Goal: Task Accomplishment & Management: Use online tool/utility

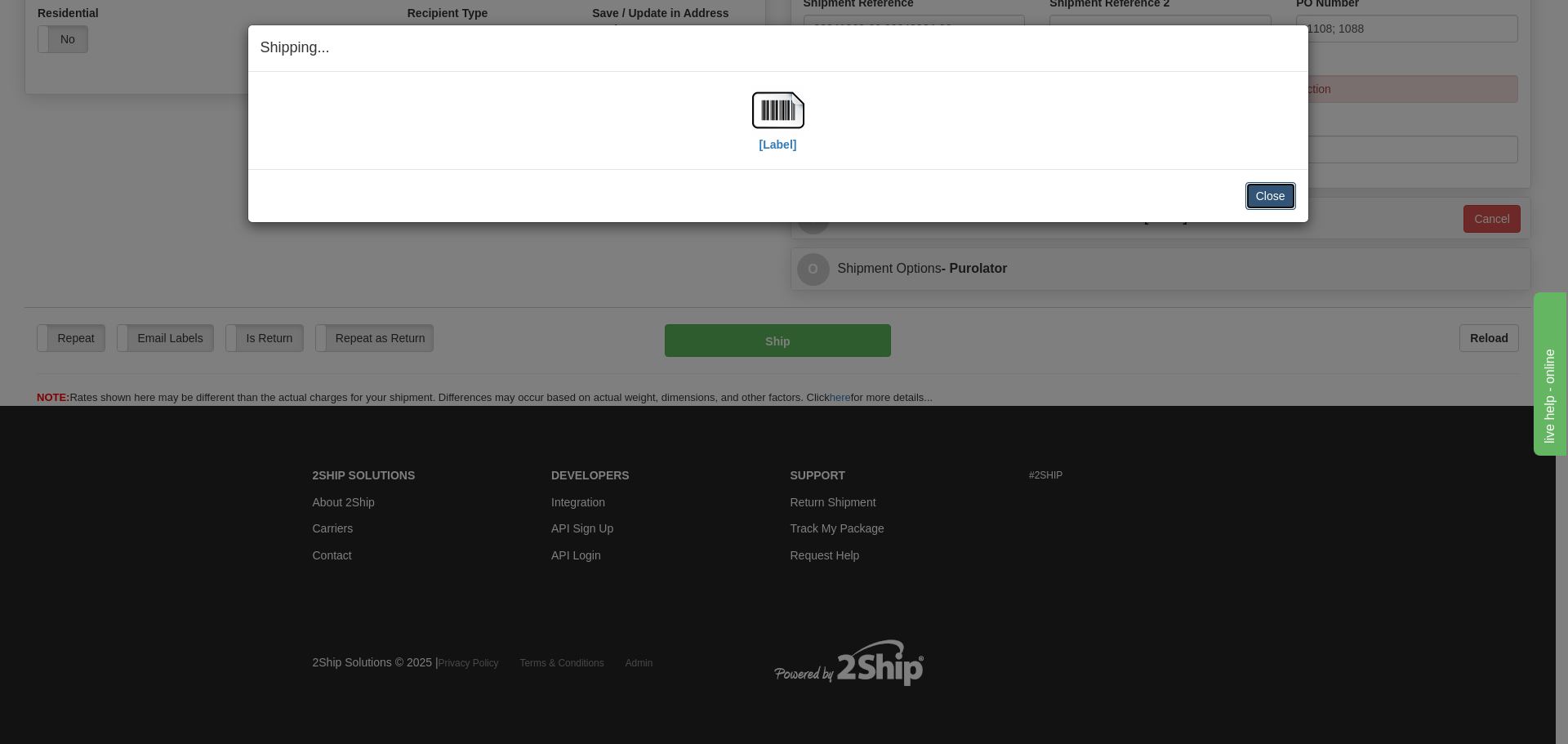
click at [1260, 197] on button "Close" at bounding box center [1270, 196] width 51 height 28
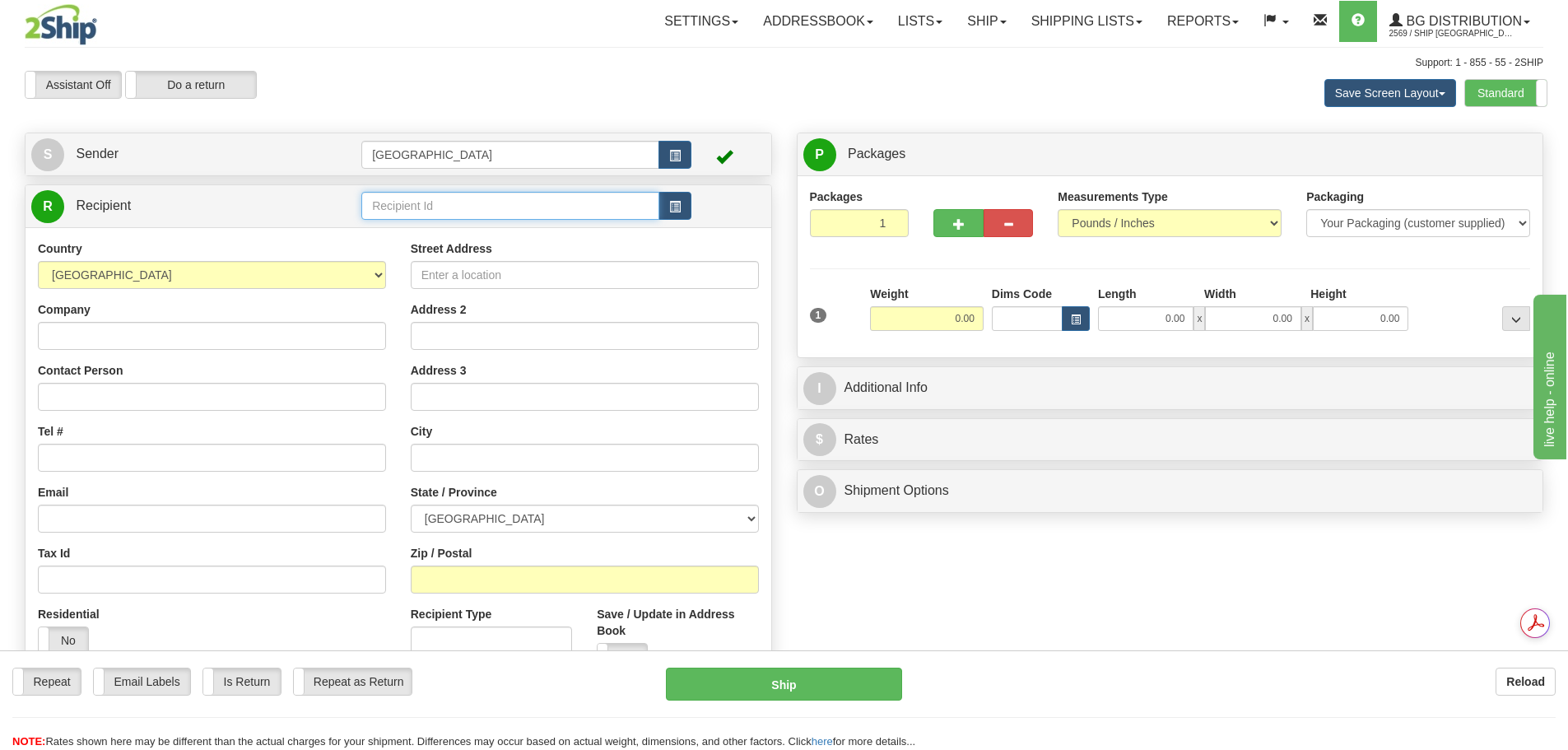
click at [424, 210] on input "text" at bounding box center [510, 206] width 298 height 28
click at [429, 223] on div "80019" at bounding box center [507, 230] width 283 height 18
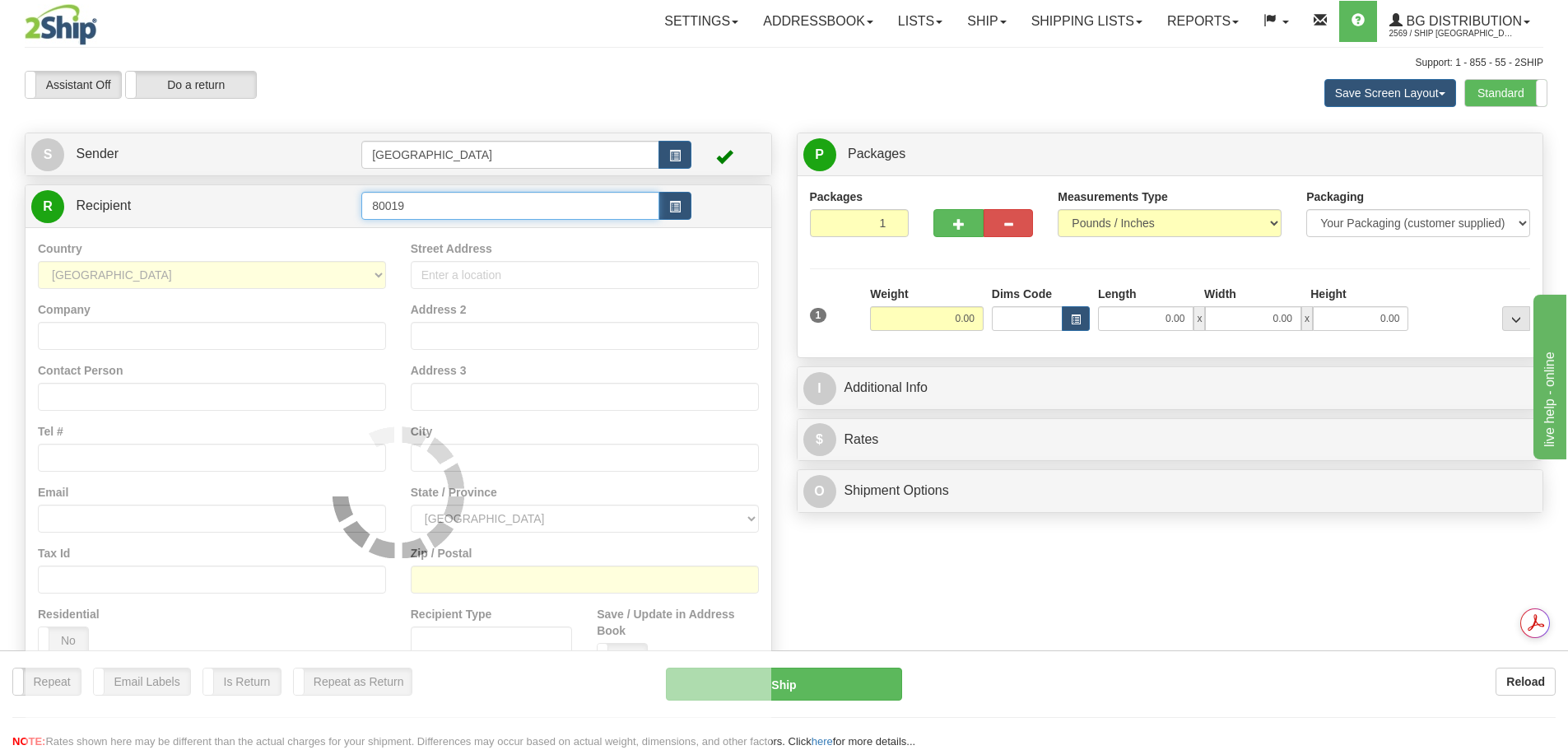
type input "80019"
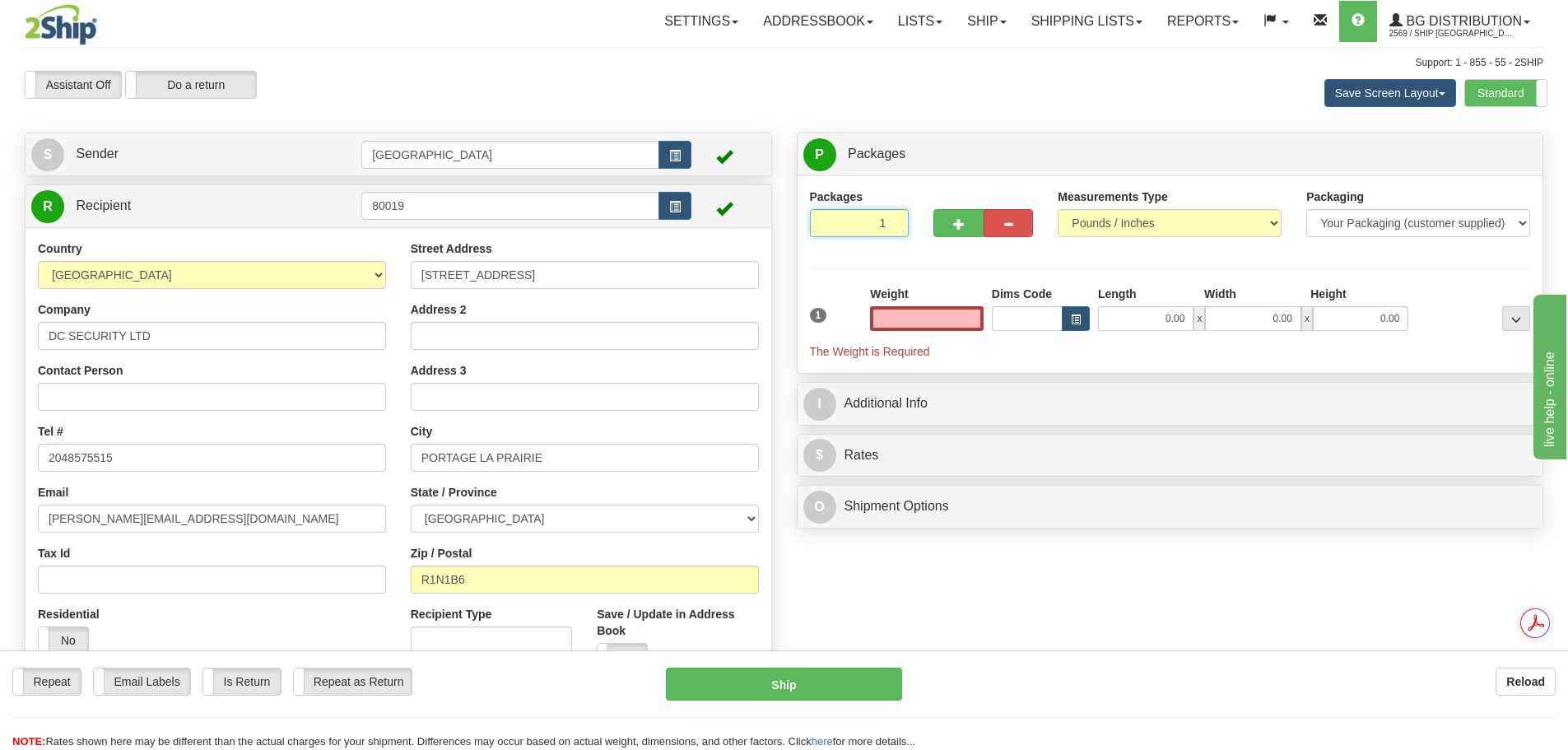
type input "2"
type input "0.00"
type input "2"
click at [894, 219] on input "2" at bounding box center [859, 223] width 99 height 28
click at [1502, 154] on span "Package Level" at bounding box center [1495, 154] width 65 height 11
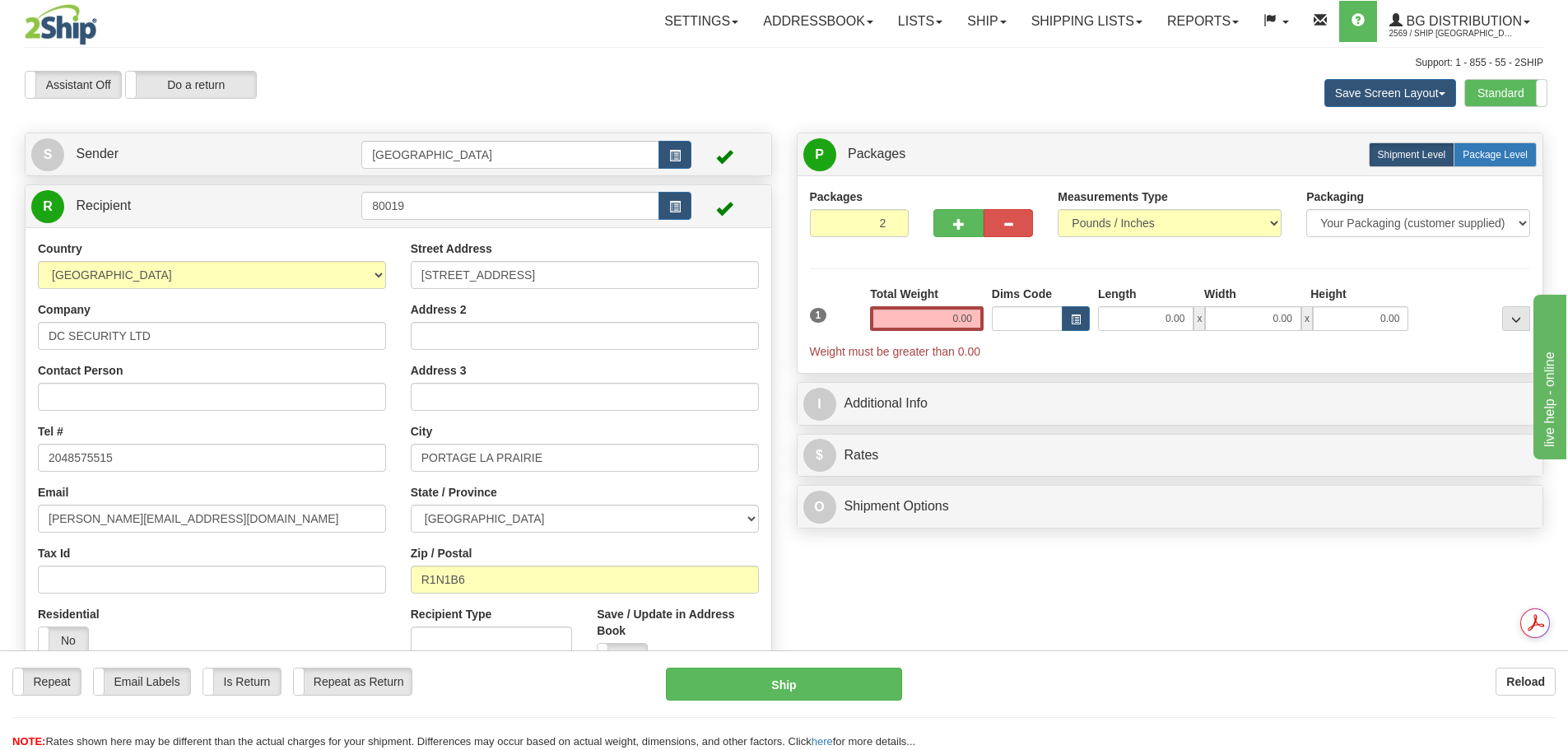
radio input "true"
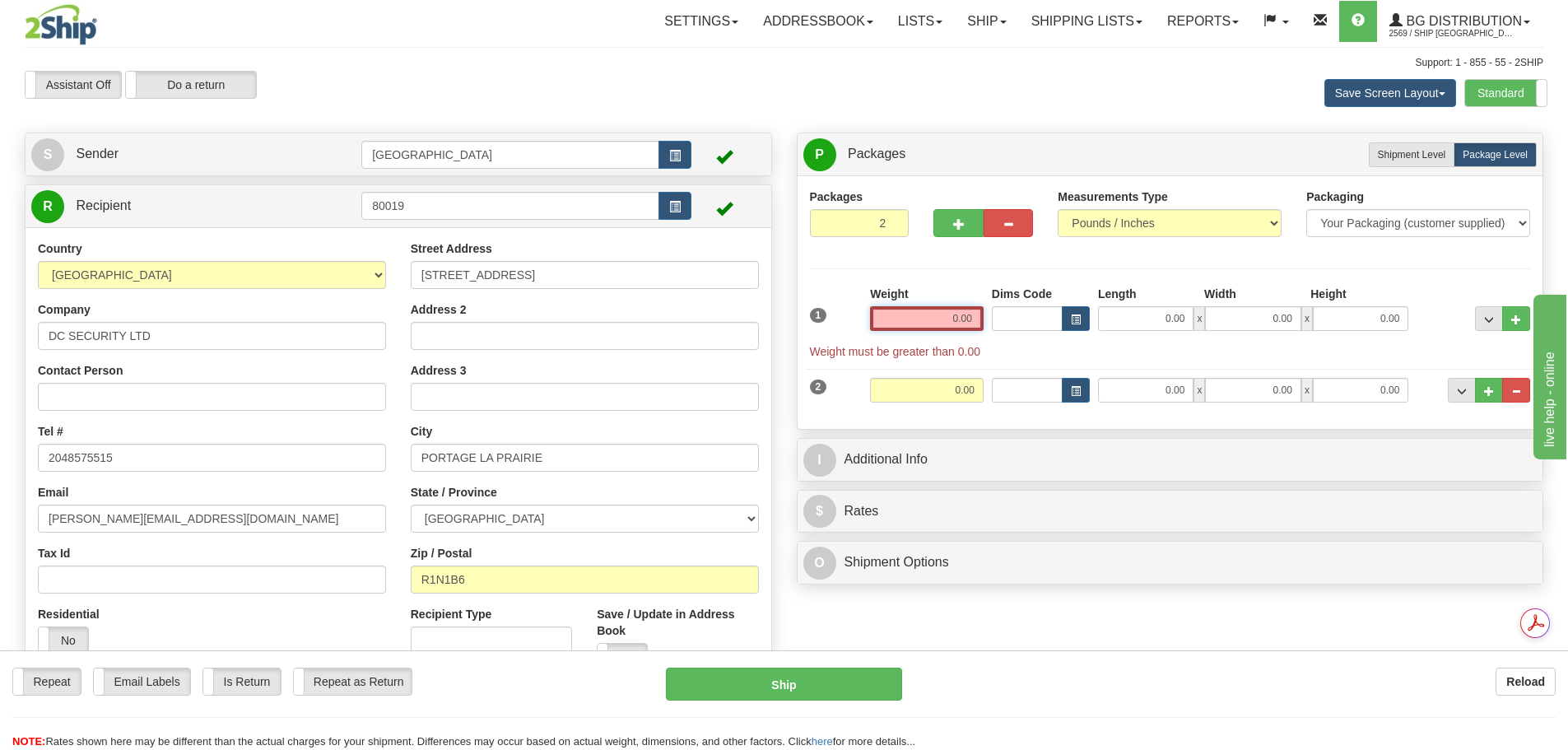
click at [1010, 317] on div "1 Weight 0.00 Dims Code 0.00" at bounding box center [1170, 322] width 729 height 74
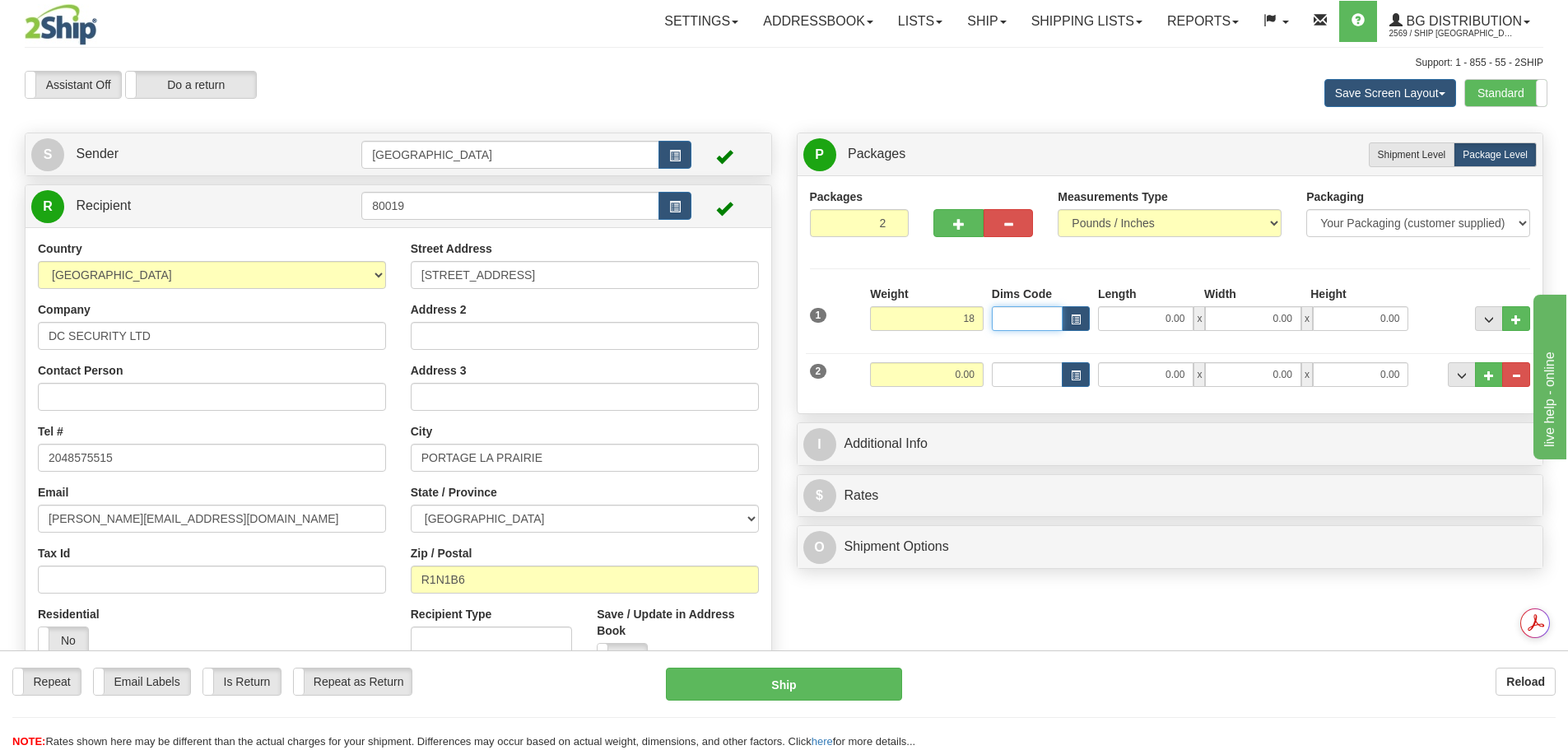
type input "18.00"
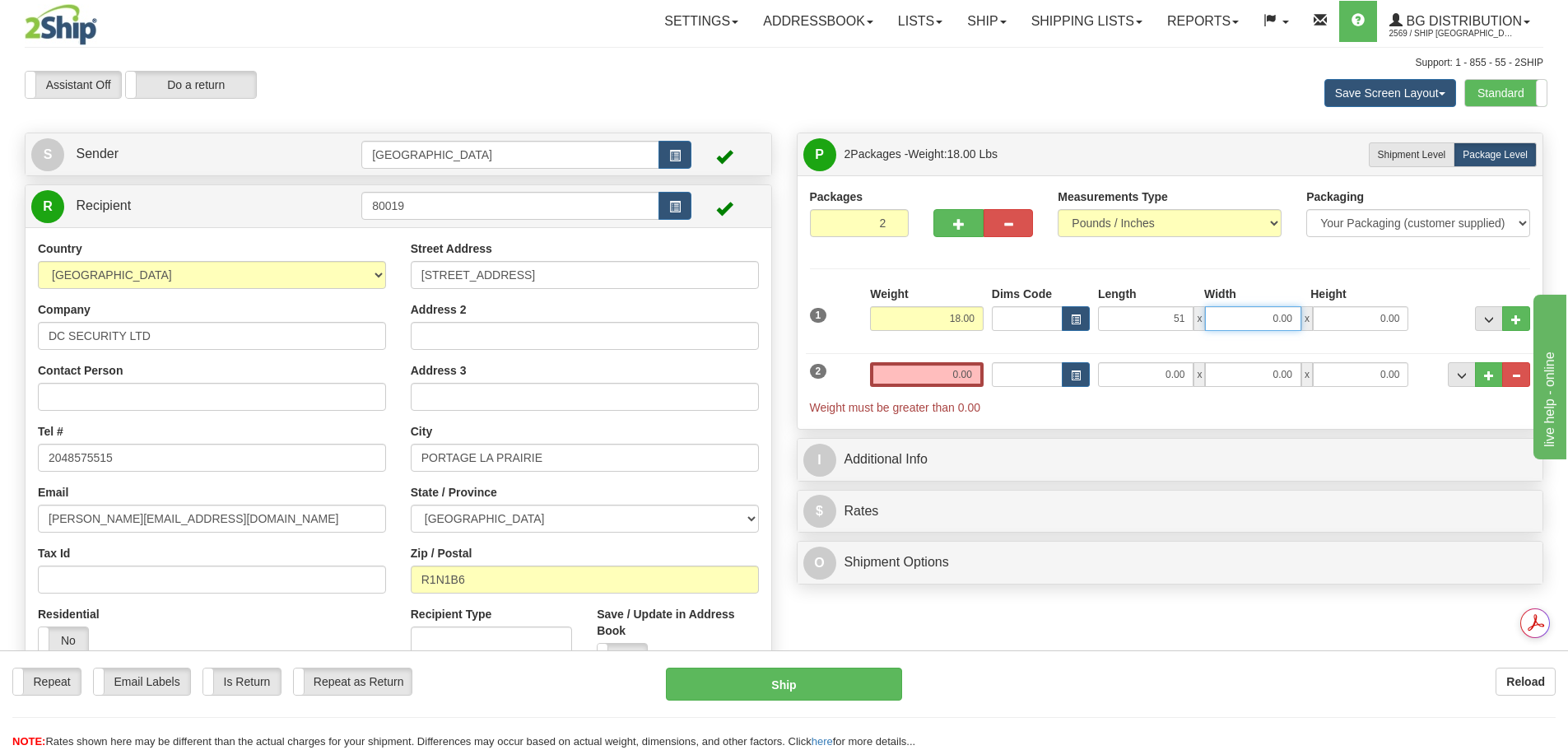
type input "51.00"
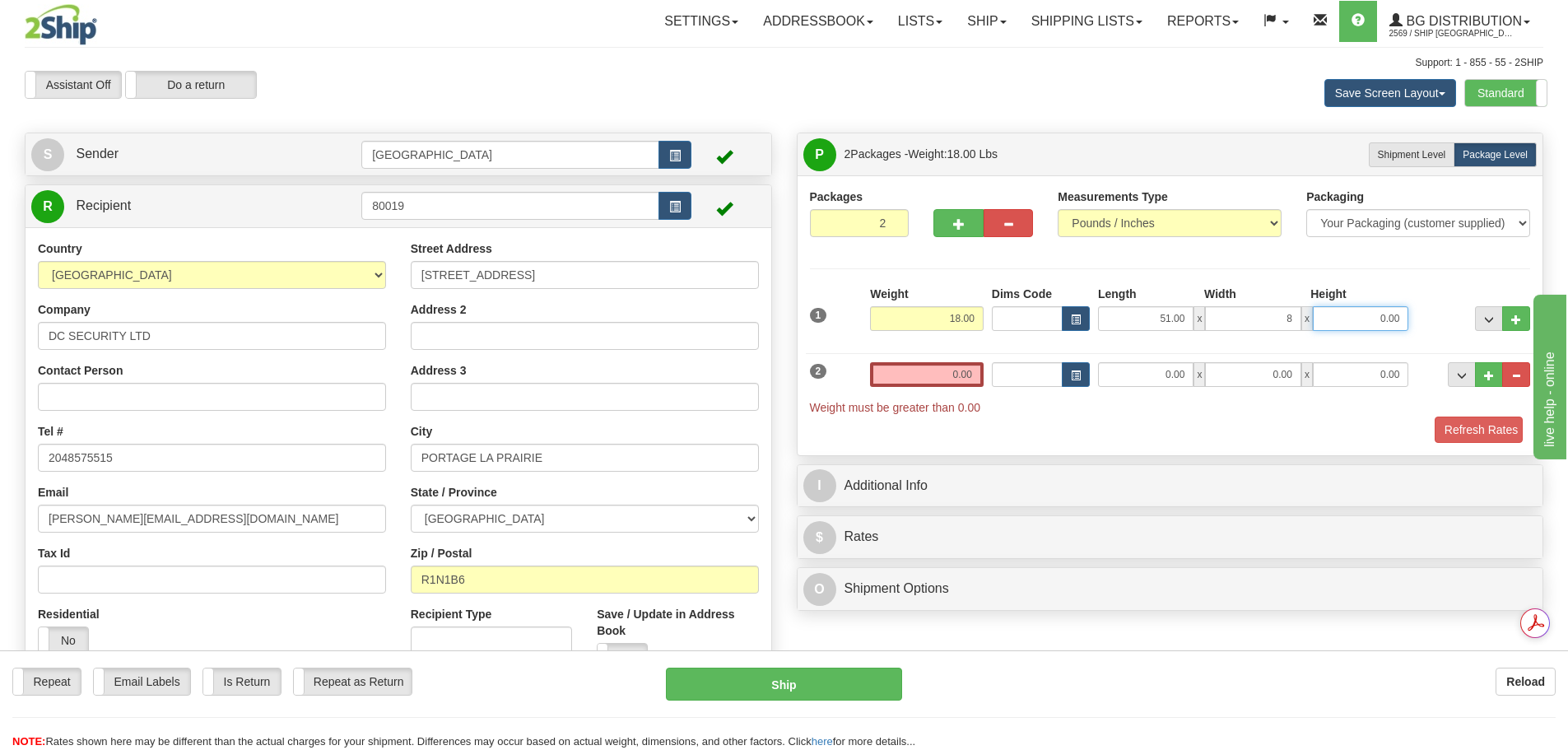
type input "8.00"
type input "6.00"
drag, startPoint x: 968, startPoint y: 383, endPoint x: 979, endPoint y: 383, distance: 11.0
click at [979, 383] on input "0.00" at bounding box center [927, 375] width 113 height 24
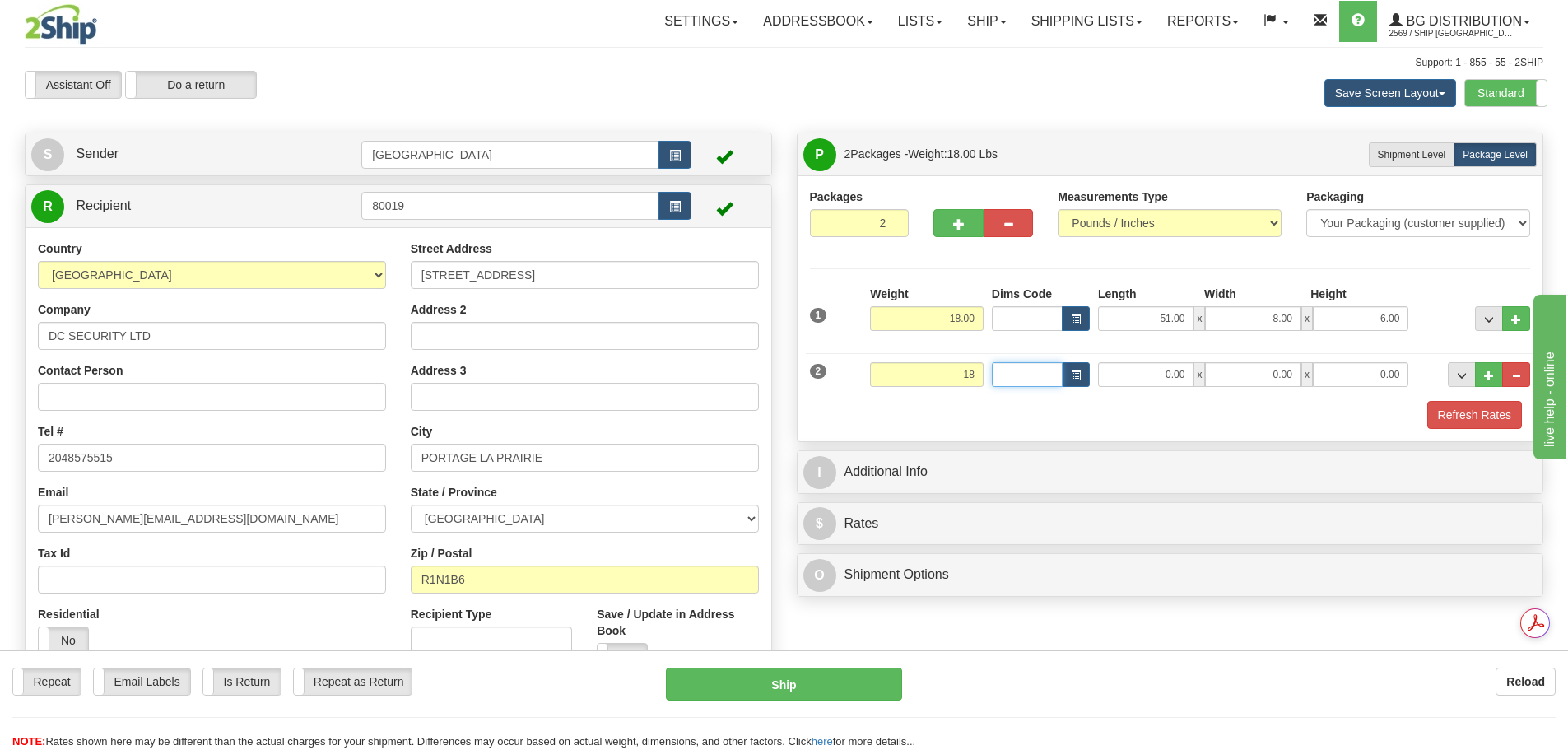
type input "18.00"
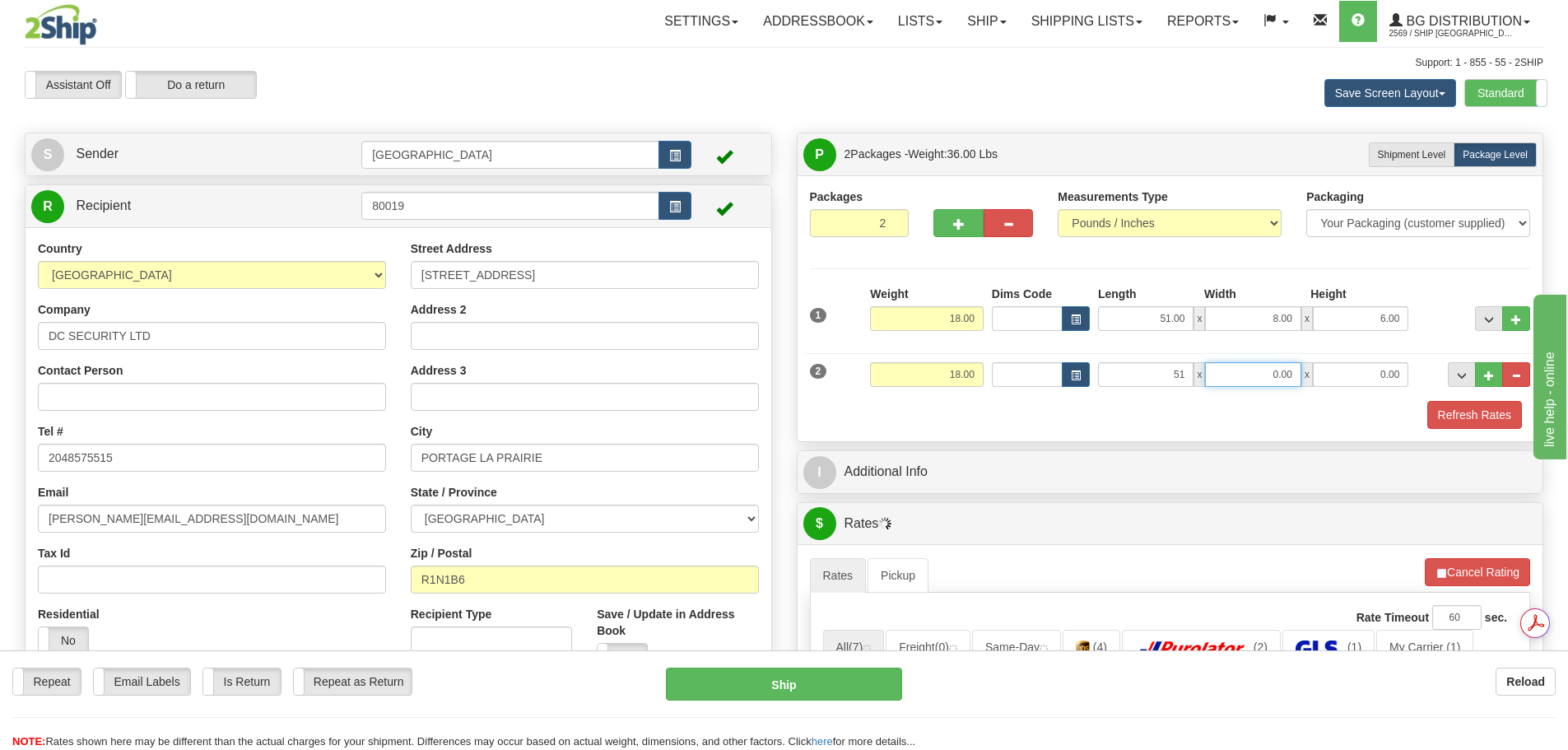
type input "51.00"
type input "8.00"
type input "6.00"
click at [1503, 410] on button "Refresh Rates" at bounding box center [1474, 415] width 95 height 28
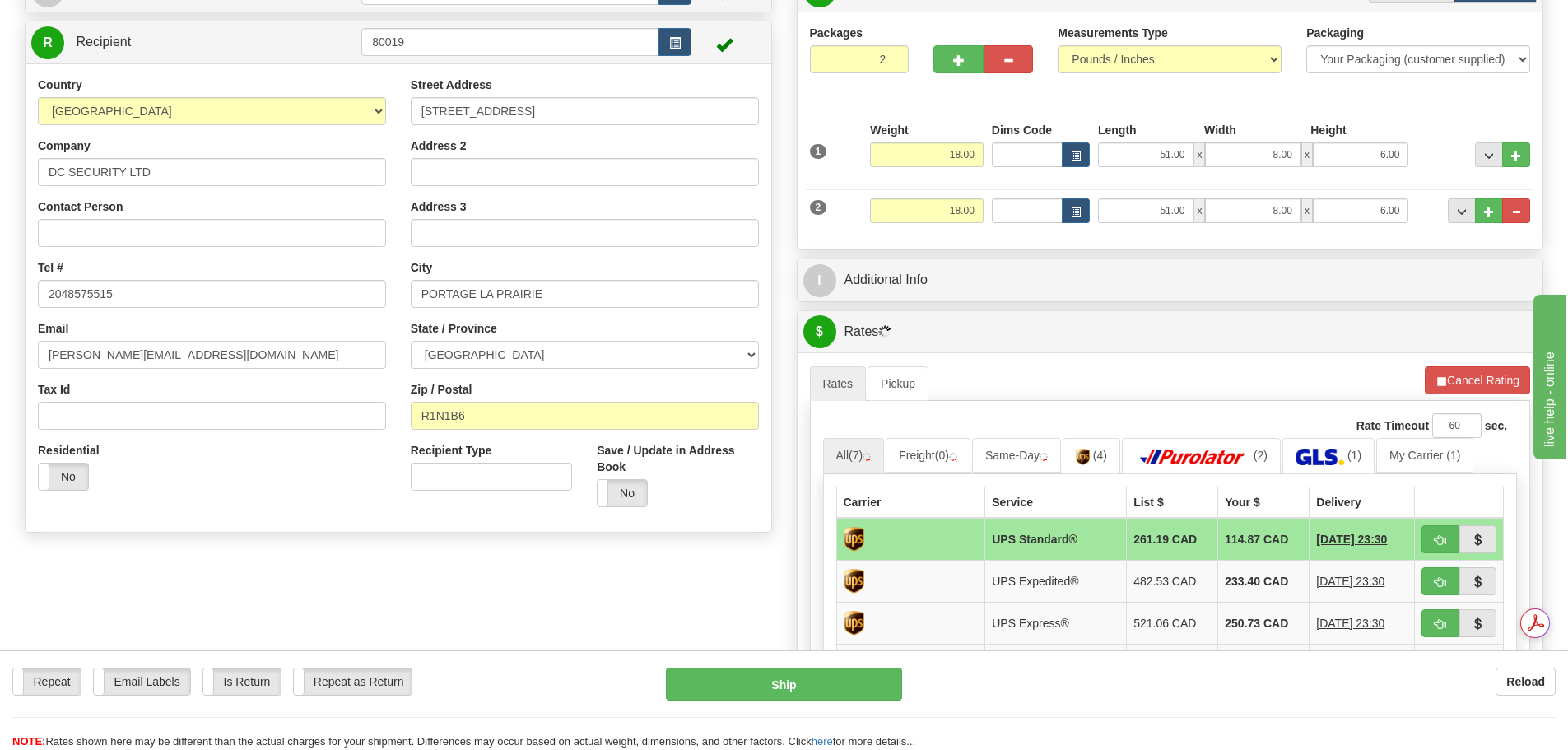
scroll to position [165, 0]
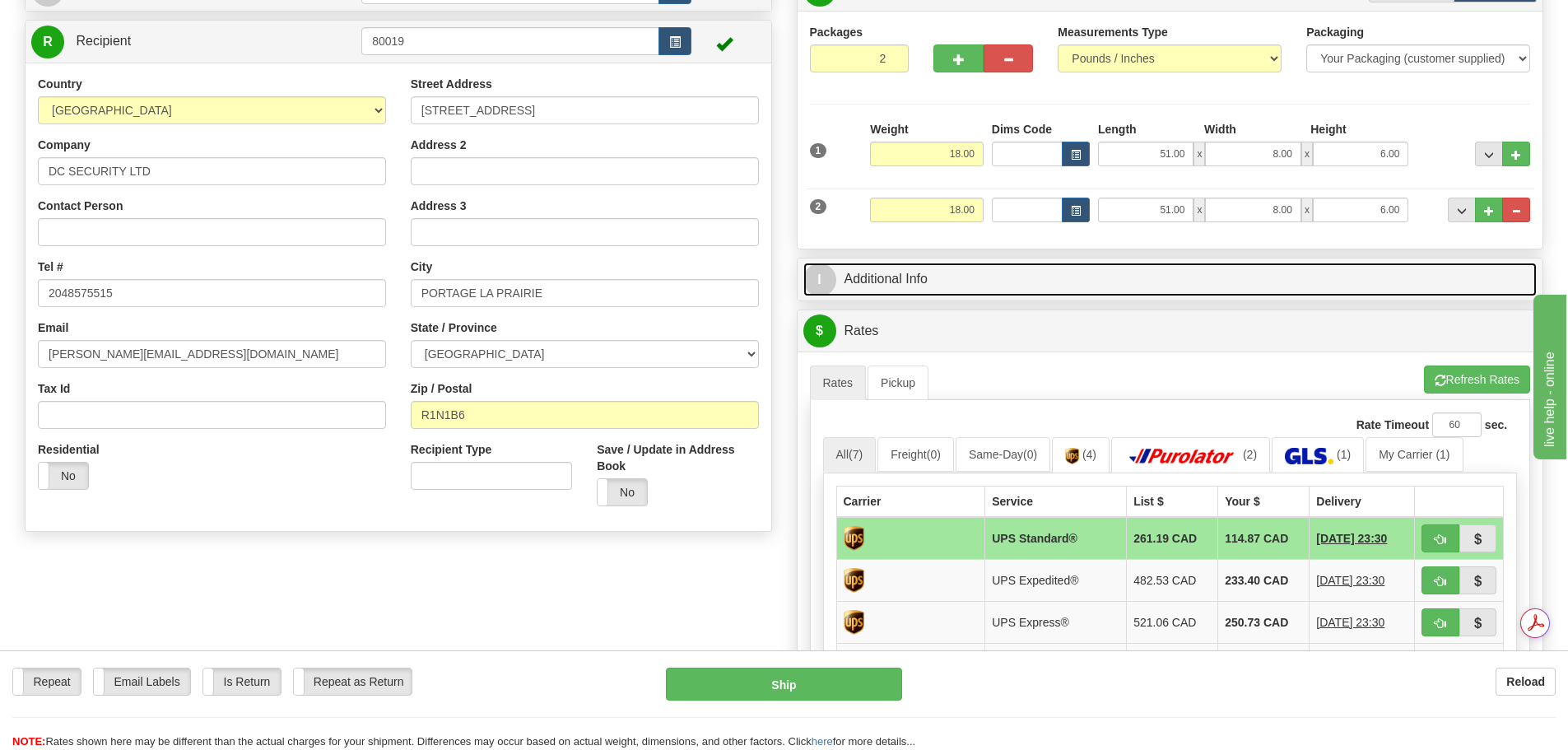
click at [1004, 275] on link "I Additional Info" at bounding box center [1170, 280] width 734 height 34
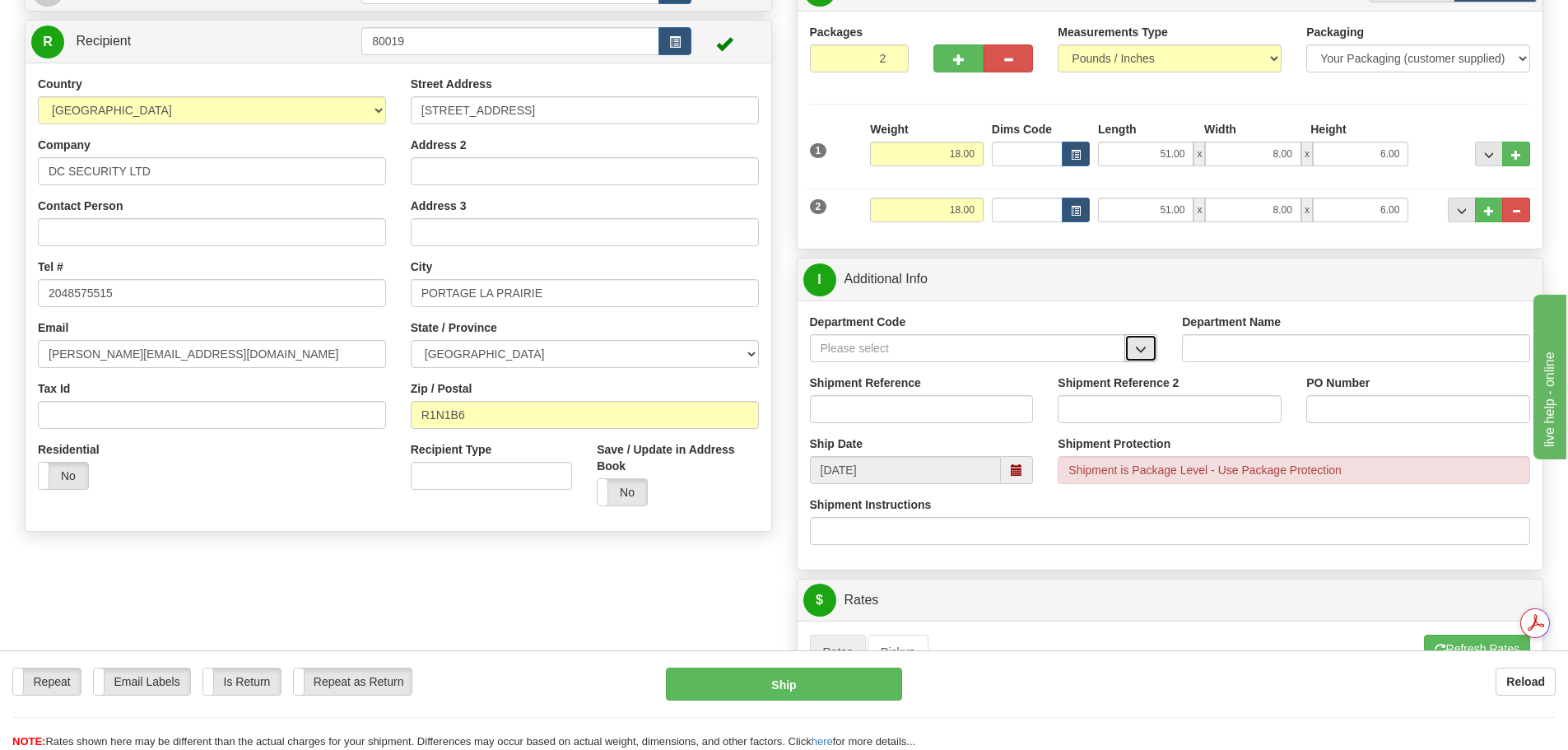
click at [1136, 357] on button "button" at bounding box center [1140, 348] width 33 height 28
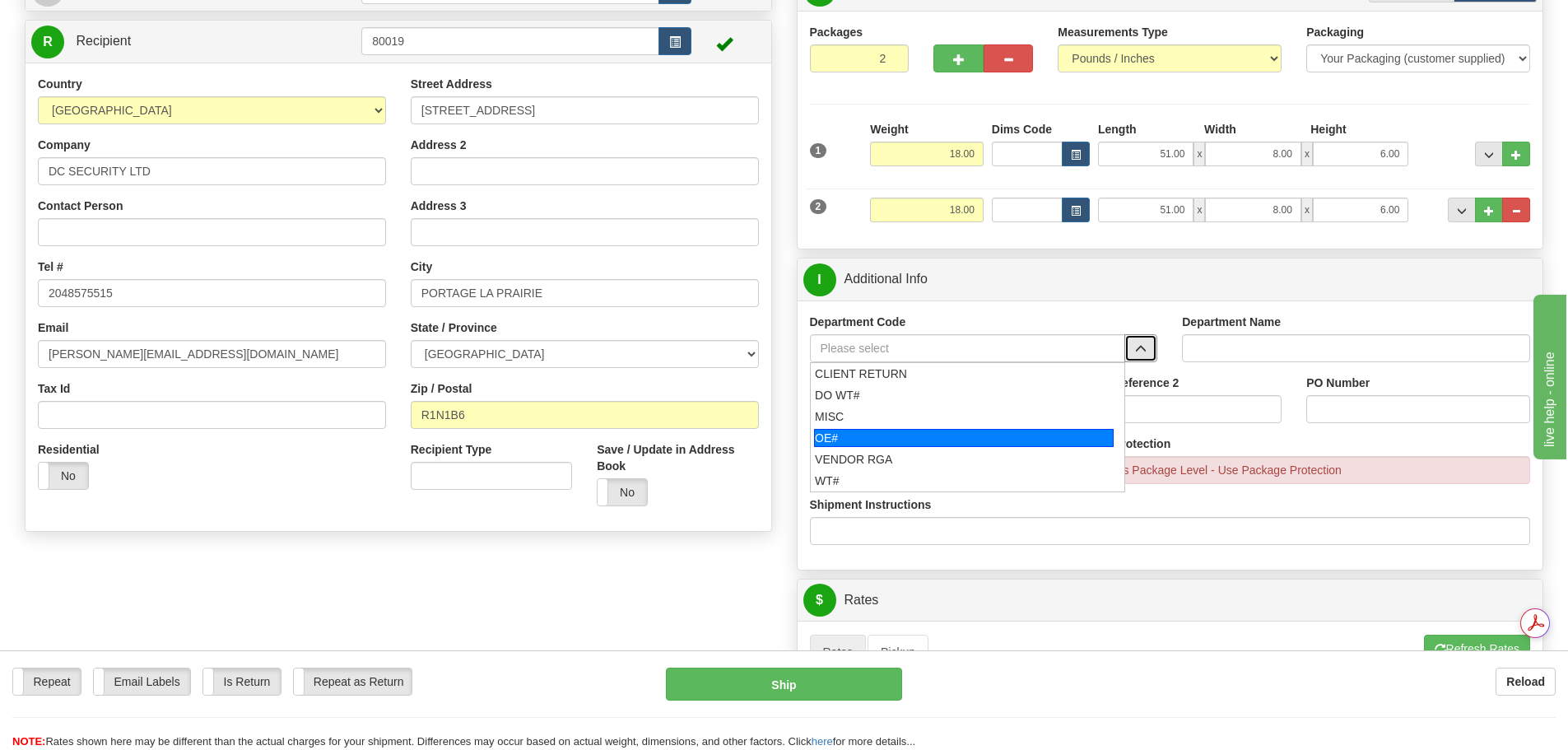
click at [952, 434] on div "OE#" at bounding box center [964, 437] width 300 height 18
type input "OE#"
type input "ORDERS"
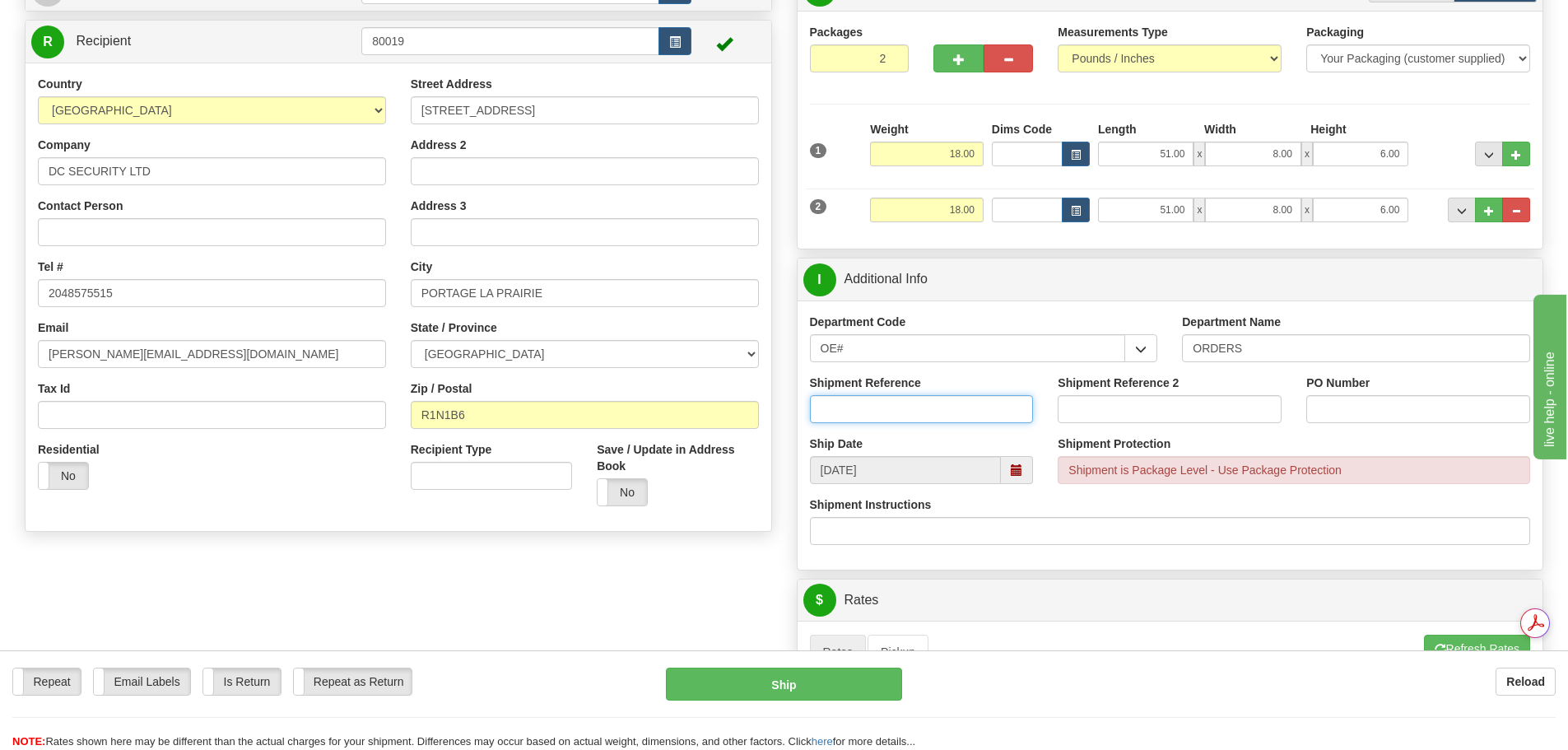
click at [907, 412] on input "Shipment Reference" at bounding box center [921, 409] width 224 height 28
type input "90039923-01"
type input "N/A"
click at [746, 573] on div "Create a label for the return Create Pickup Without Label S" at bounding box center [784, 609] width 1544 height 1281
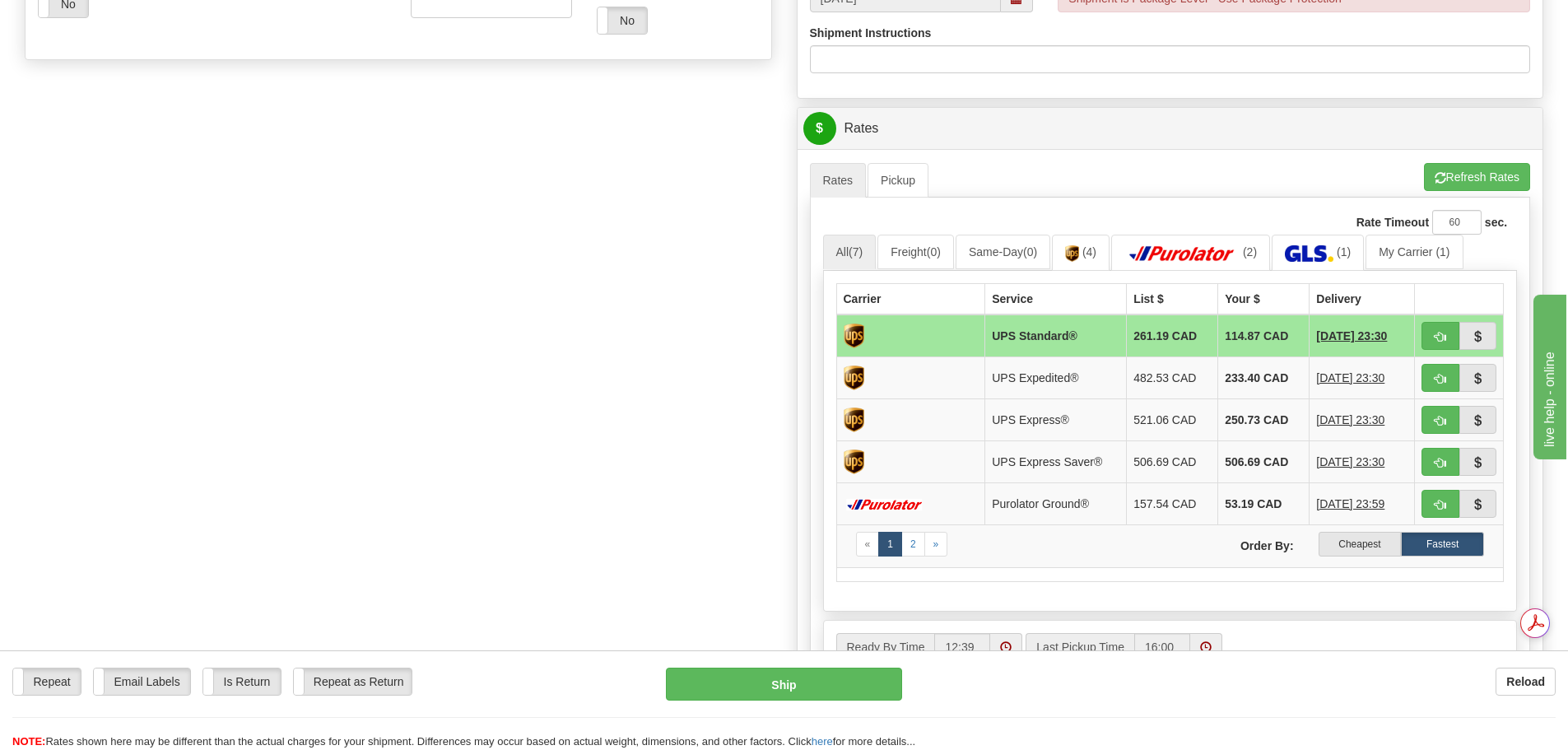
scroll to position [659, 0]
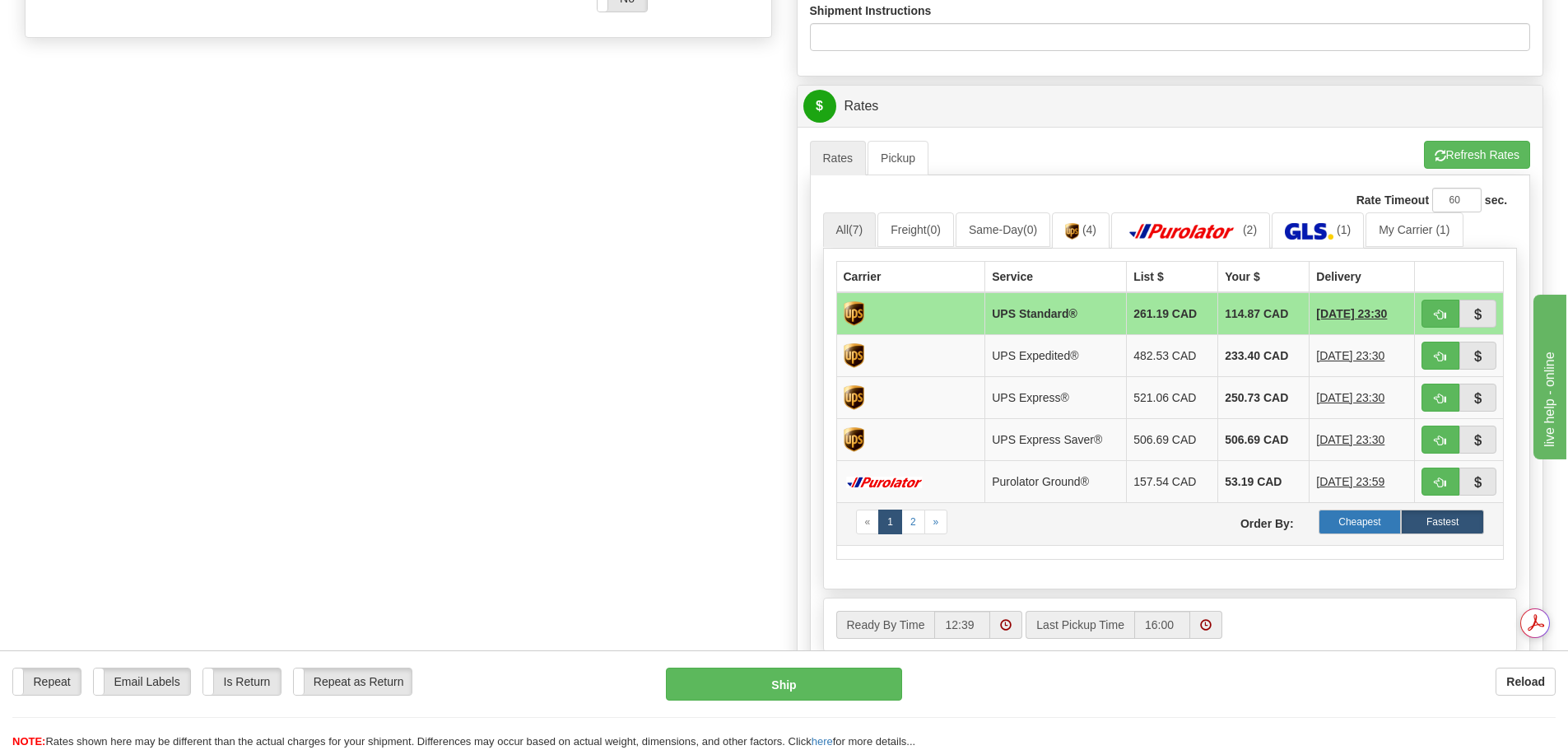
click at [1384, 529] on label "Cheapest" at bounding box center [1360, 522] width 83 height 24
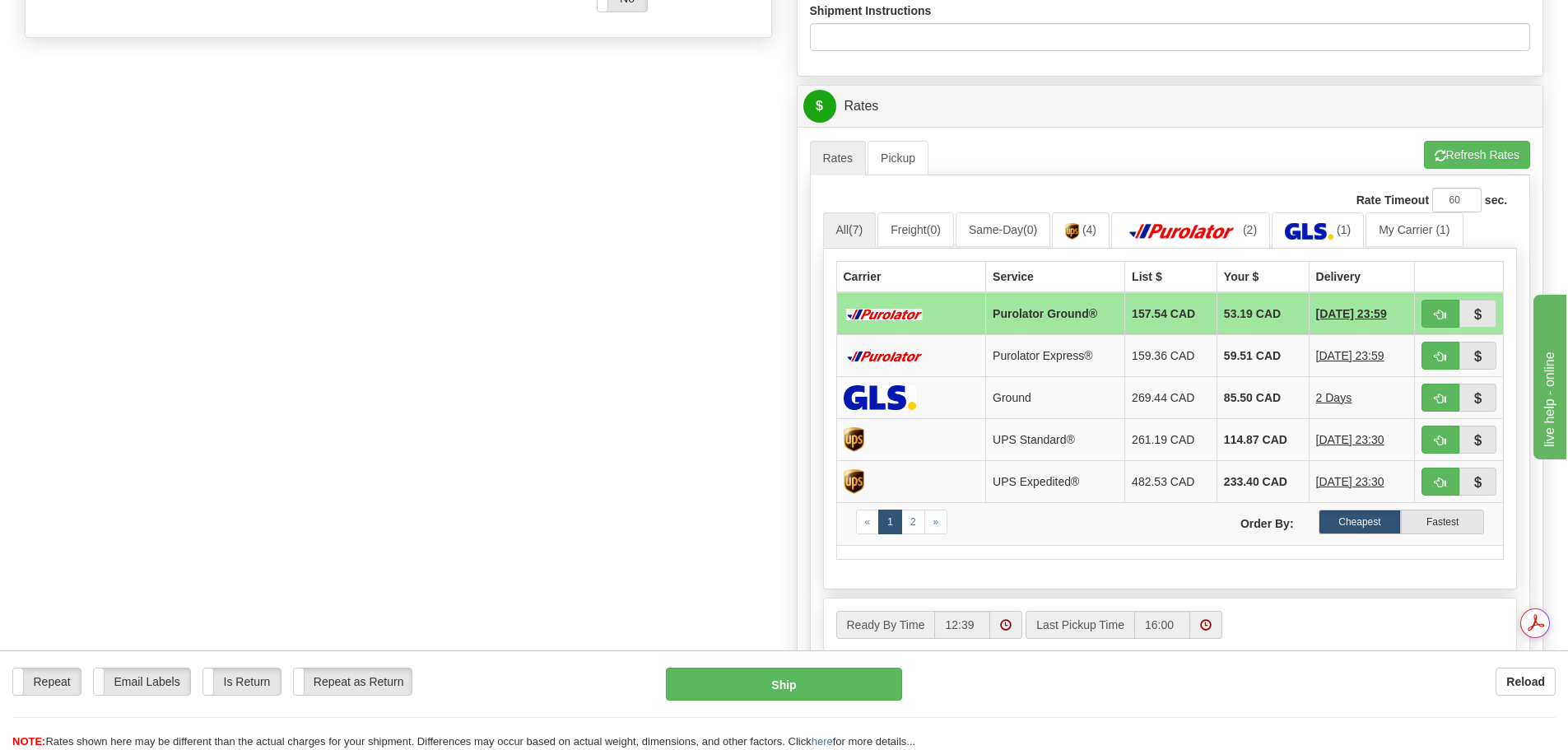
click at [1497, 309] on td at bounding box center [1459, 314] width 89 height 43
click at [1479, 311] on span "button" at bounding box center [1477, 315] width 11 height 10
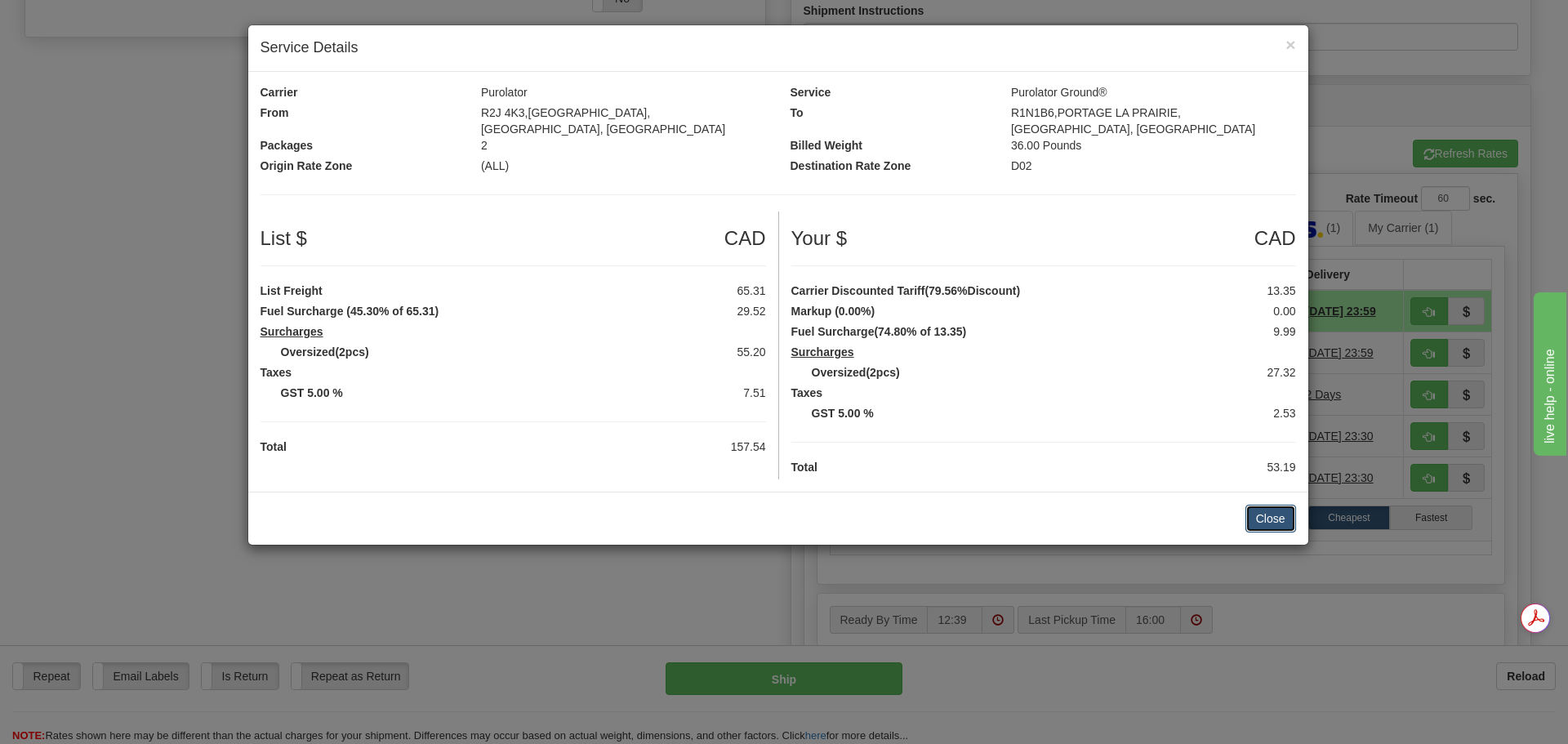
click at [1284, 506] on button "Close" at bounding box center [1270, 519] width 51 height 28
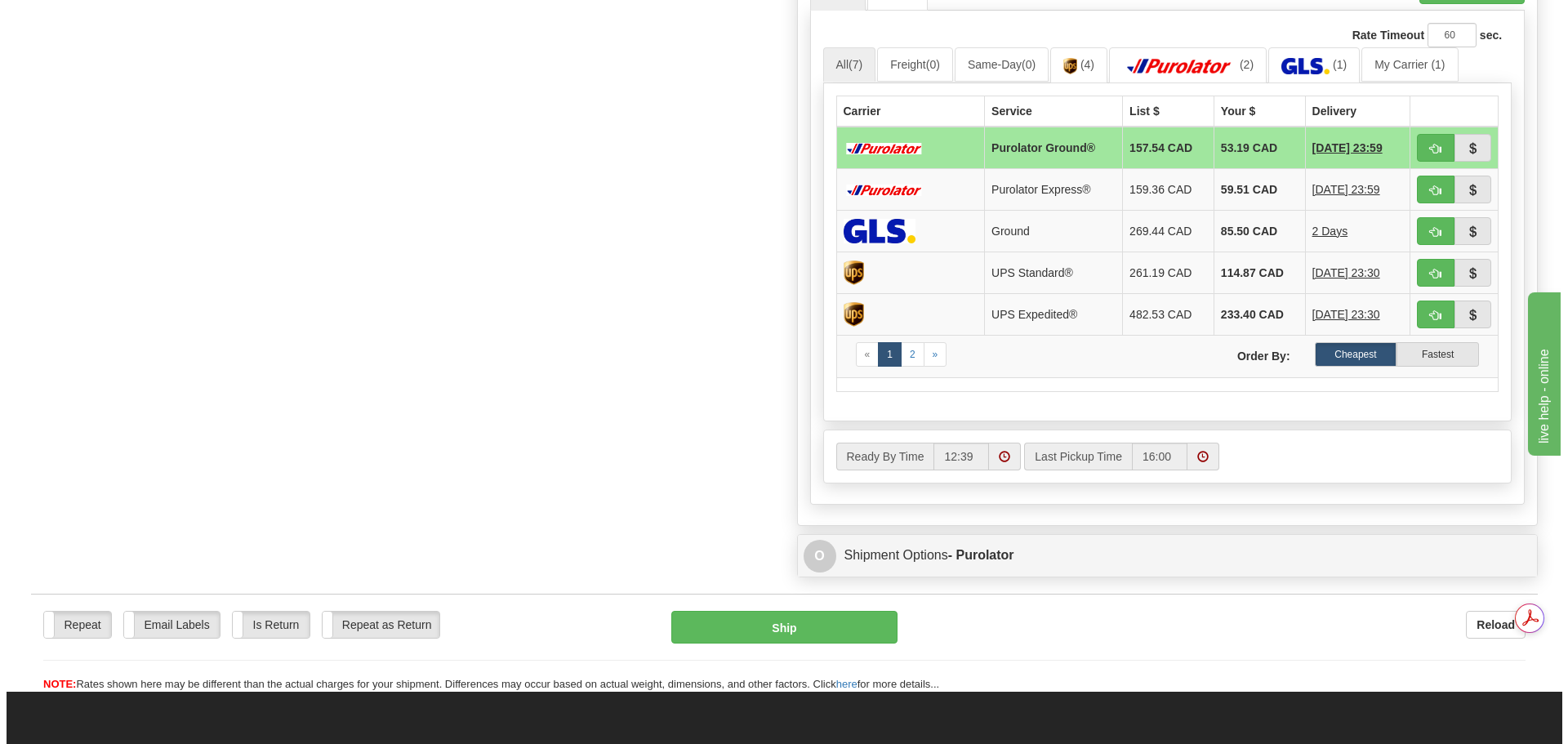
scroll to position [0, 0]
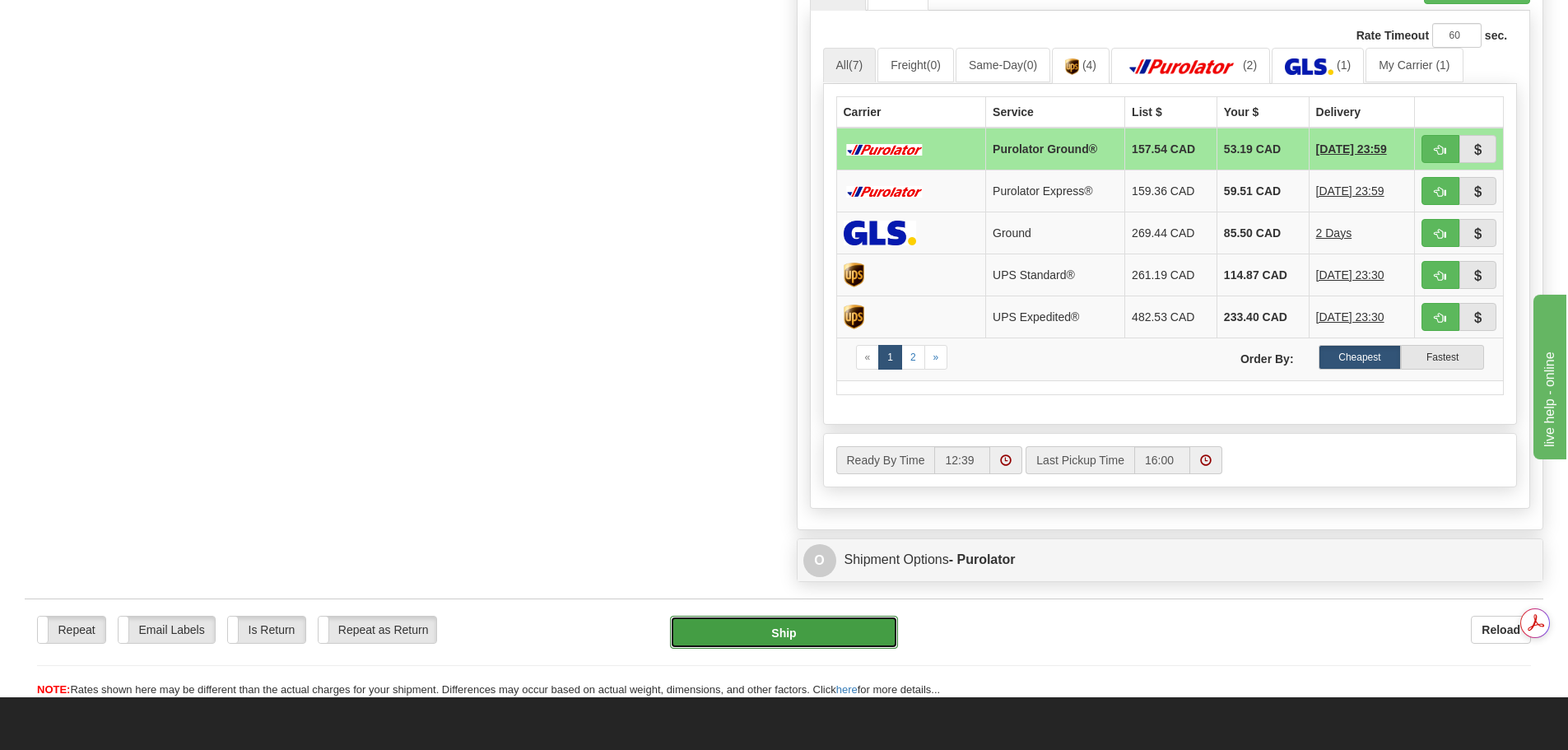
click at [819, 637] on button "Ship" at bounding box center [784, 632] width 228 height 33
type input "260"
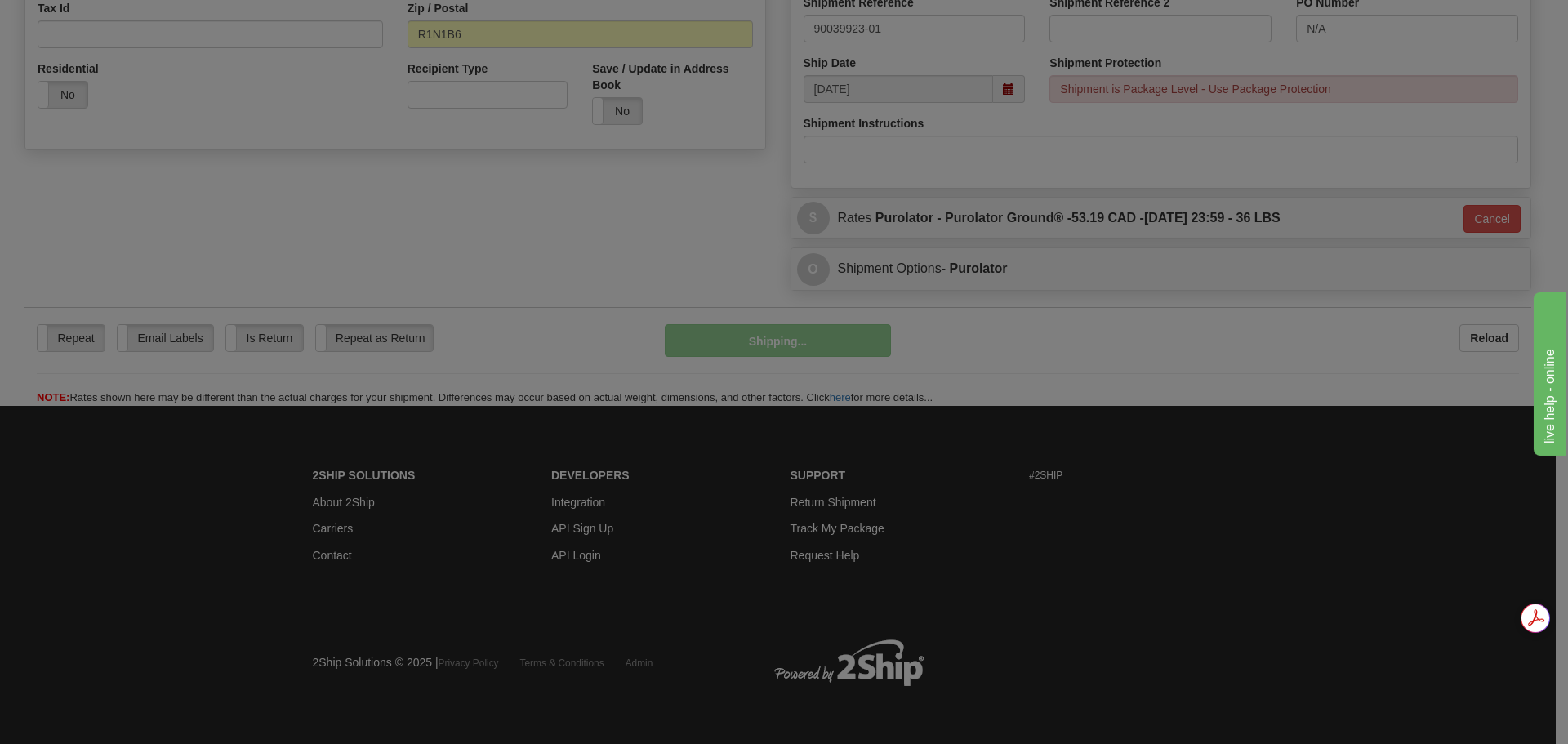
scroll to position [542, 0]
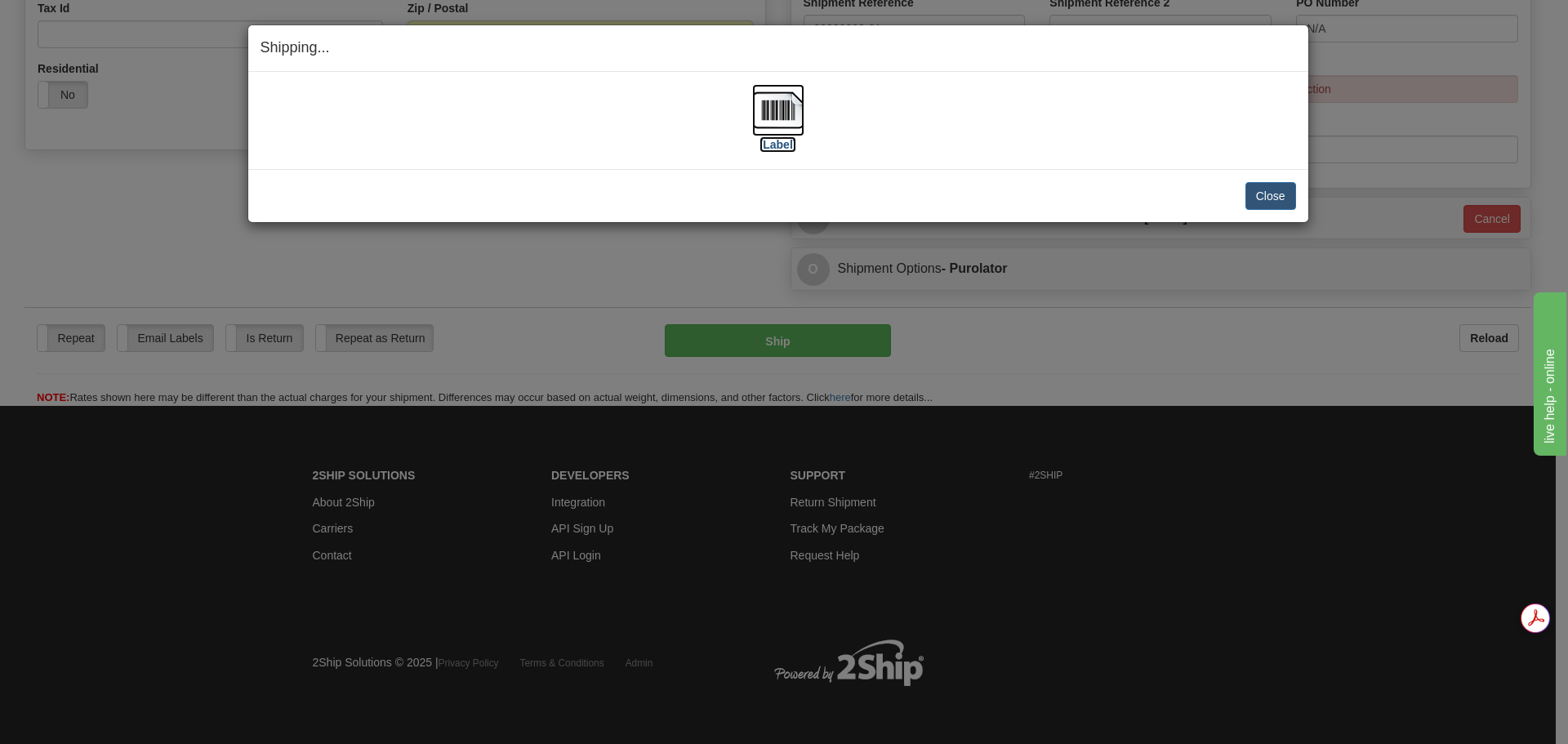
click at [777, 119] on img at bounding box center [778, 111] width 52 height 52
